Goal: Information Seeking & Learning: Learn about a topic

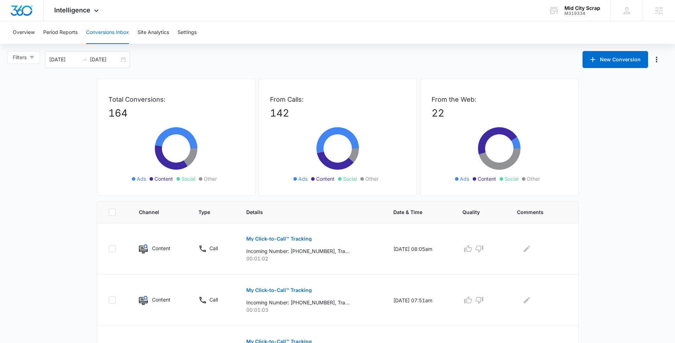
click at [68, 9] on span "Intelligence" at bounding box center [72, 9] width 36 height 7
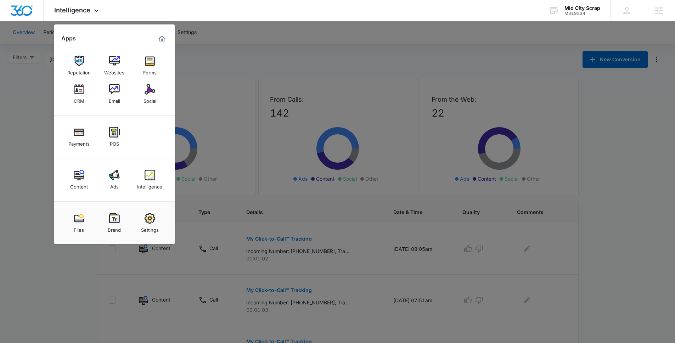
drag, startPoint x: 35, startPoint y: 30, endPoint x: 17, endPoint y: 30, distance: 18.4
click at [35, 30] on div at bounding box center [337, 171] width 675 height 343
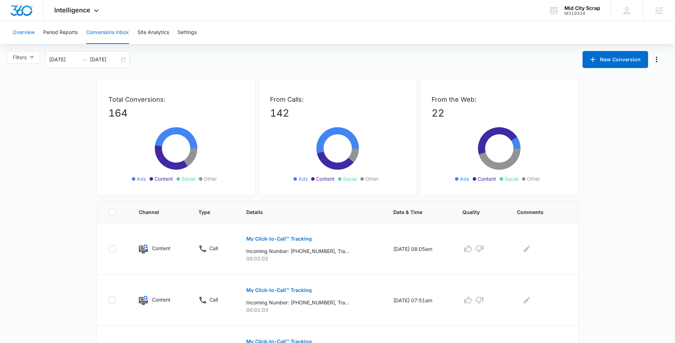
click at [17, 30] on button "Overview" at bounding box center [24, 32] width 22 height 23
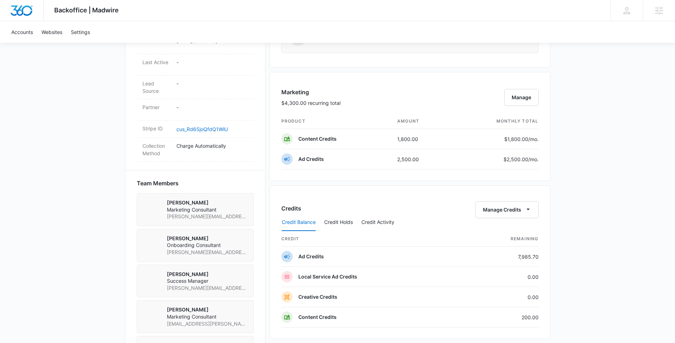
scroll to position [384, 0]
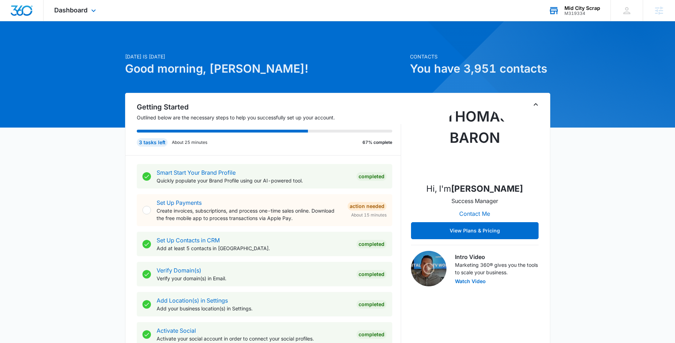
click at [598, 12] on div "M319334" at bounding box center [583, 13] width 36 height 5
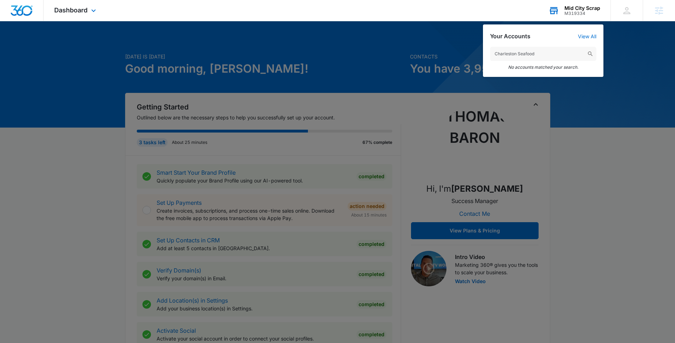
click at [536, 55] on input "Charleston Seafood" at bounding box center [543, 54] width 106 height 14
click at [531, 57] on input "m330820" at bounding box center [543, 54] width 106 height 14
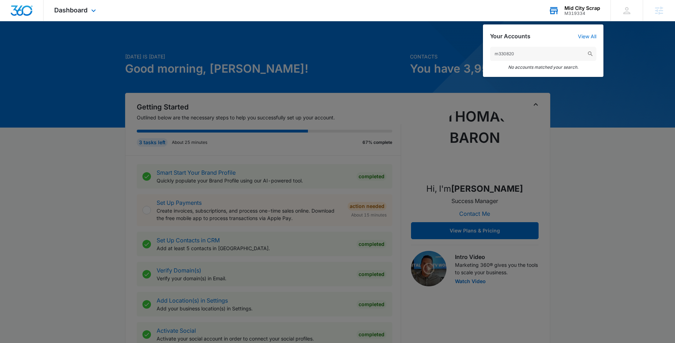
click at [531, 57] on input "m330820" at bounding box center [543, 54] width 106 height 14
type input "m330820"
click at [72, 119] on div at bounding box center [337, 171] width 675 height 343
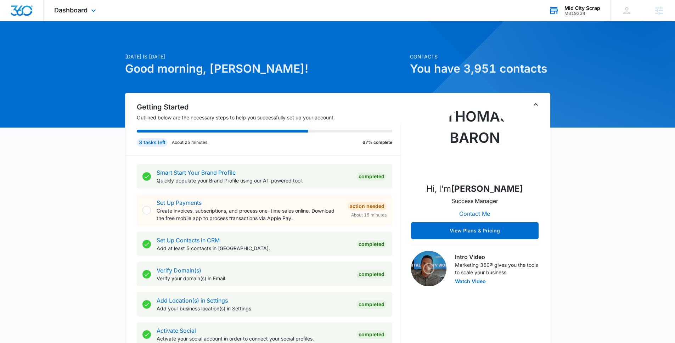
click at [571, 6] on div "Mid City Scrap" at bounding box center [583, 8] width 36 height 6
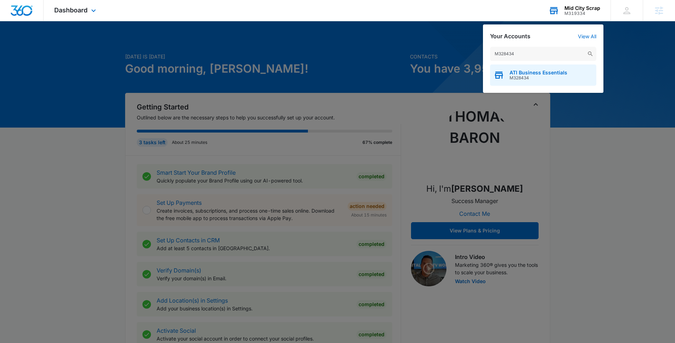
type input "M328434"
click at [554, 80] on div "ATI Business Essentials M328434" at bounding box center [543, 75] width 106 height 21
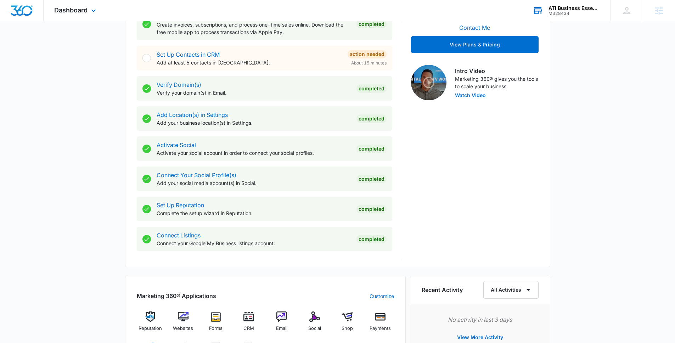
scroll to position [304, 0]
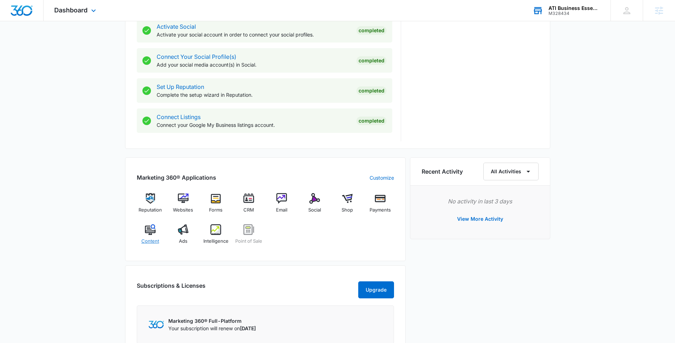
click at [153, 239] on span "Content" at bounding box center [150, 241] width 18 height 7
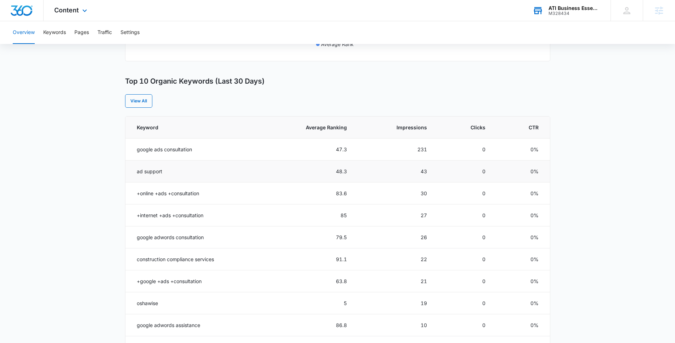
scroll to position [253, 0]
click at [401, 126] on span "Impressions" at bounding box center [400, 126] width 53 height 7
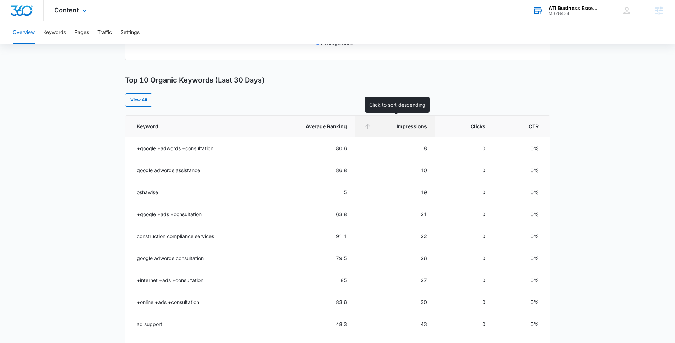
click at [401, 125] on span "Impressions" at bounding box center [400, 126] width 53 height 7
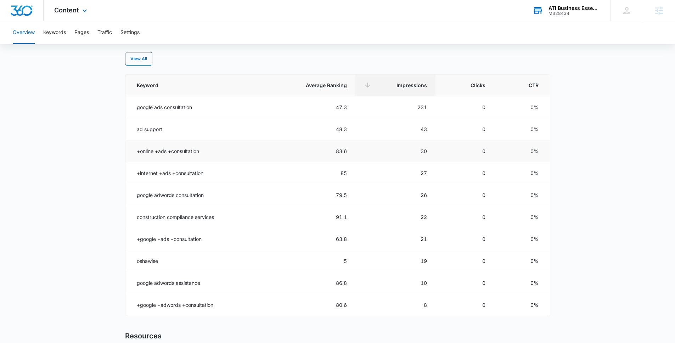
scroll to position [295, 0]
click at [138, 58] on link "View All" at bounding box center [138, 58] width 27 height 13
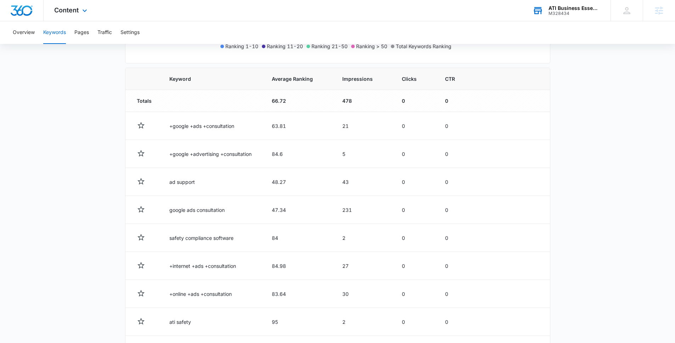
scroll to position [257, 0]
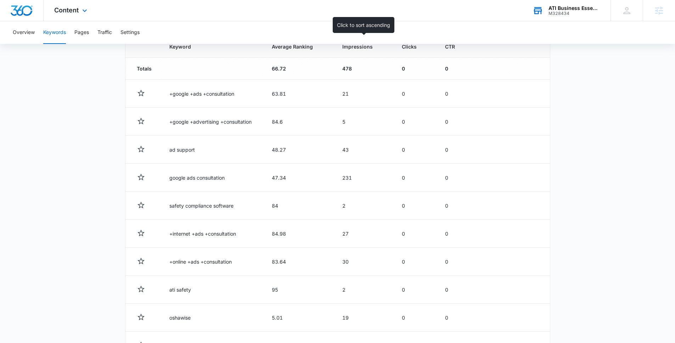
click at [354, 46] on span "Impressions" at bounding box center [358, 46] width 32 height 7
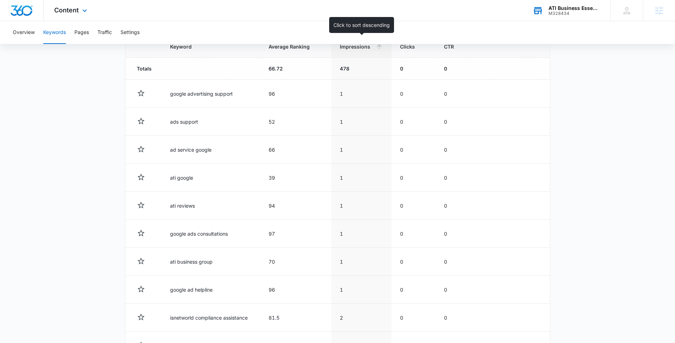
click at [375, 53] on th "Impressions" at bounding box center [361, 47] width 60 height 22
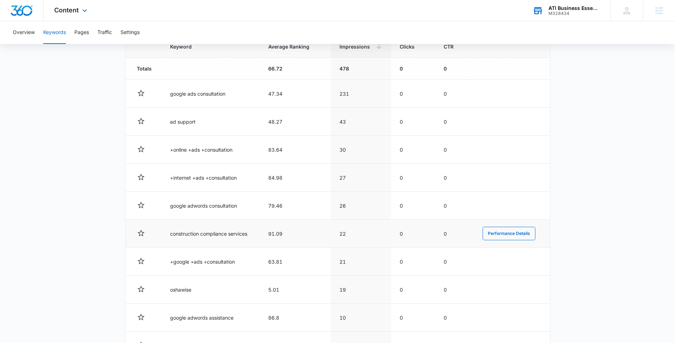
click at [214, 236] on td "construction compliance services" at bounding box center [211, 234] width 98 height 28
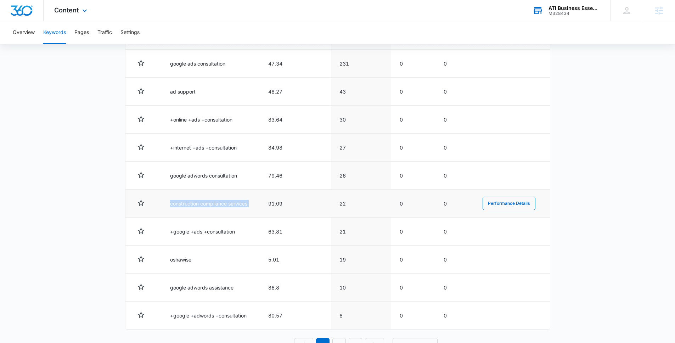
scroll to position [312, 0]
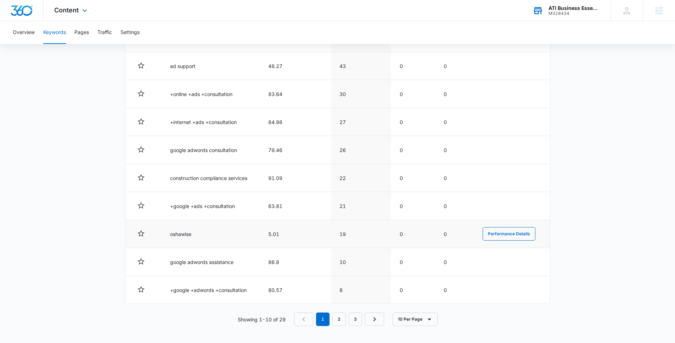
click at [178, 236] on td "oshawise" at bounding box center [211, 234] width 98 height 28
click at [337, 322] on link "2" at bounding box center [338, 319] width 13 height 13
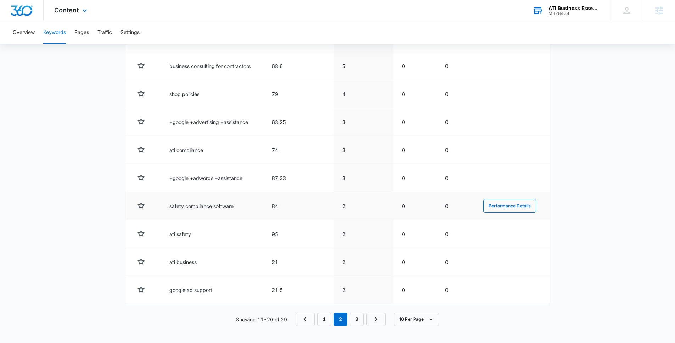
click at [212, 207] on td "safety compliance software" at bounding box center [212, 206] width 102 height 28
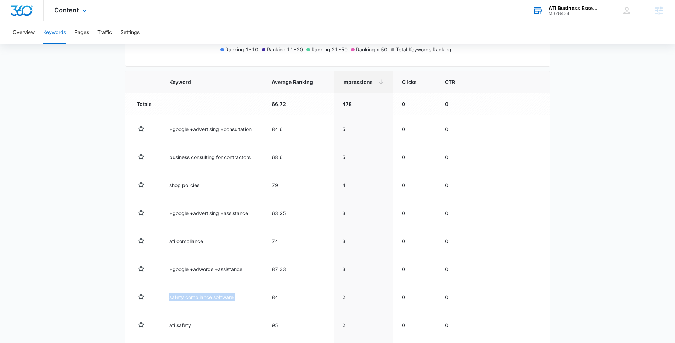
scroll to position [219, 0]
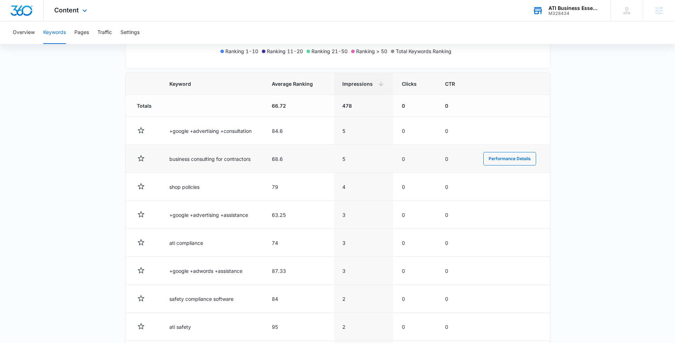
click at [188, 158] on td "business consulting for contractors" at bounding box center [212, 159] width 102 height 28
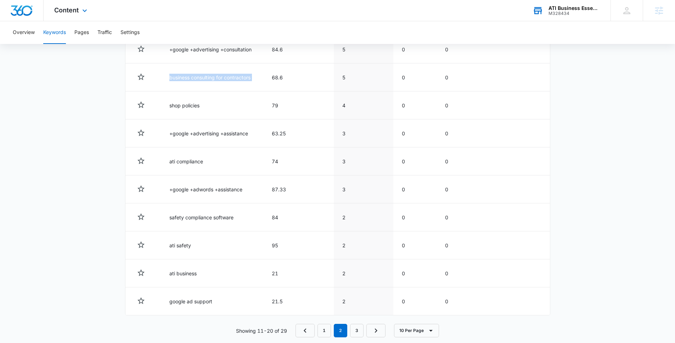
scroll to position [312, 0]
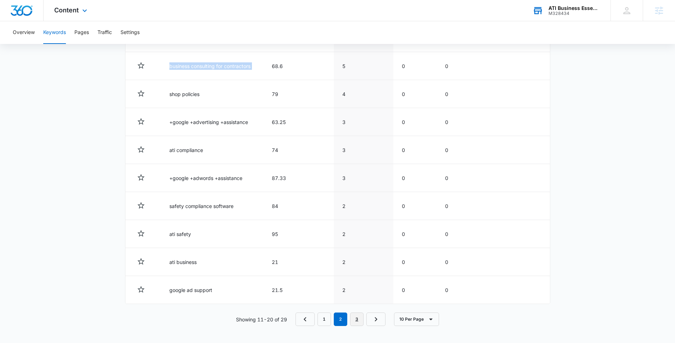
click at [359, 319] on link "3" at bounding box center [356, 319] width 13 height 13
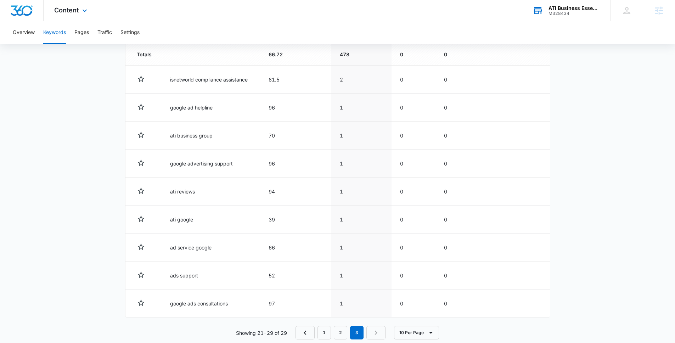
scroll to position [269, 0]
click at [547, 13] on div "ATI Business Essentials M328434 Your Accounts View All" at bounding box center [566, 10] width 89 height 21
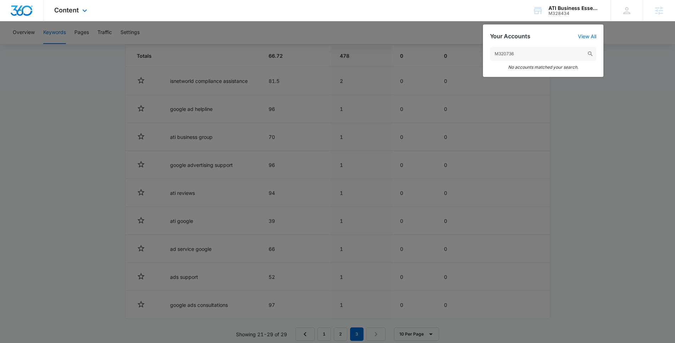
type input "M320736"
